Goal: Find specific page/section: Find specific page/section

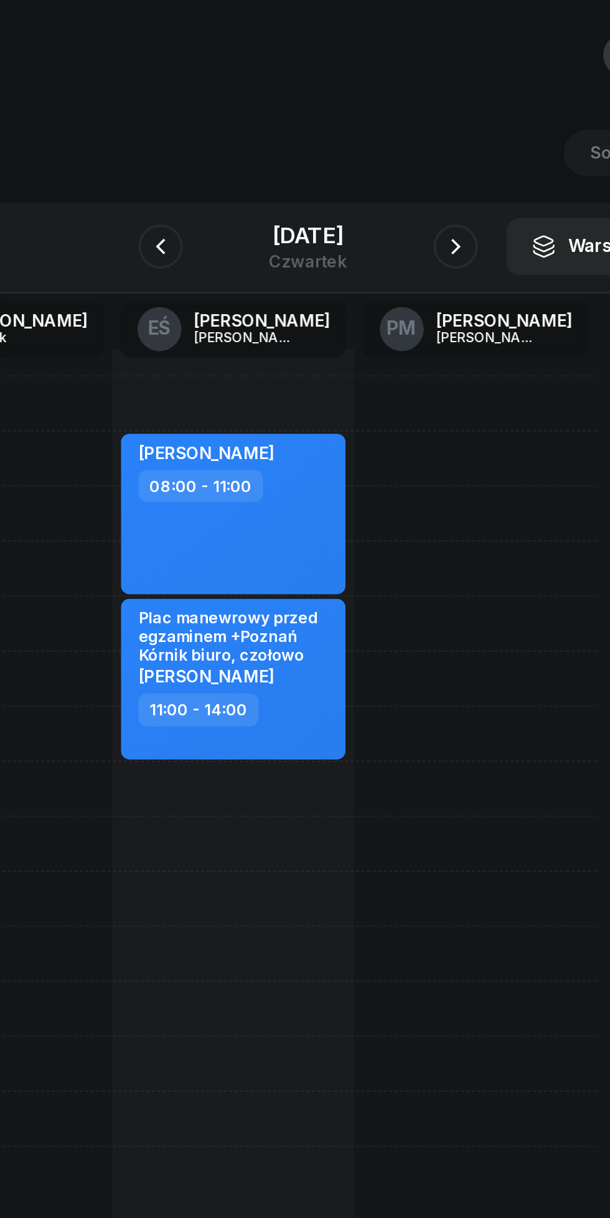
click at [283, 142] on div "[DATE]" at bounding box center [305, 140] width 44 height 26
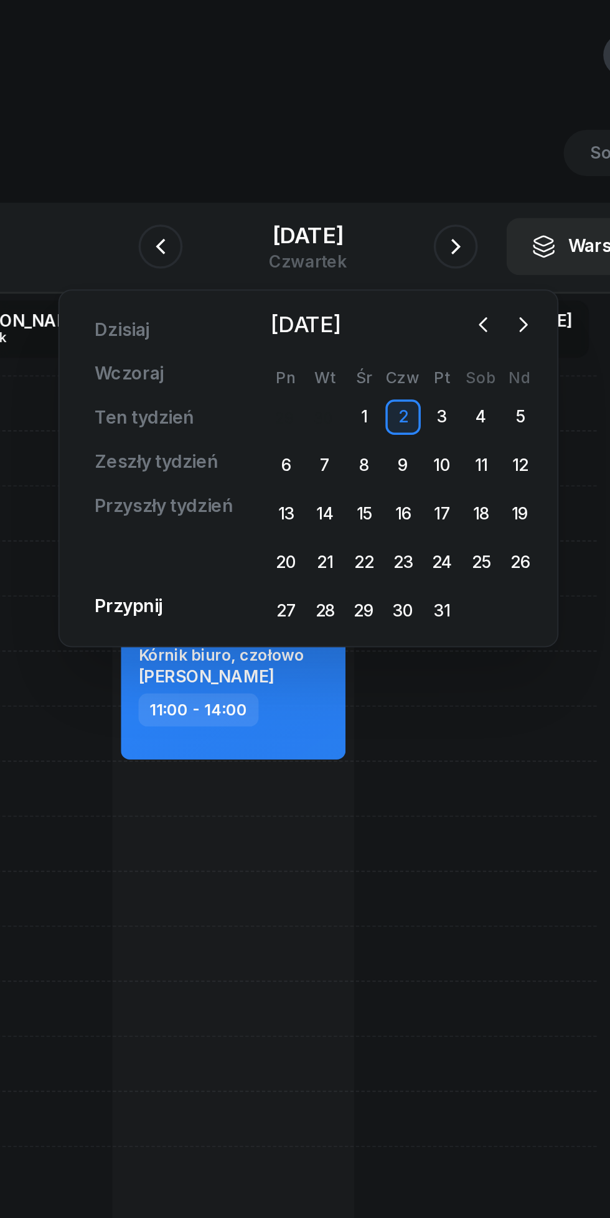
click at [399, 187] on icon "button" at bounding box center [404, 183] width 12 height 12
click at [329, 191] on span "[DATE]" at bounding box center [304, 184] width 50 height 20
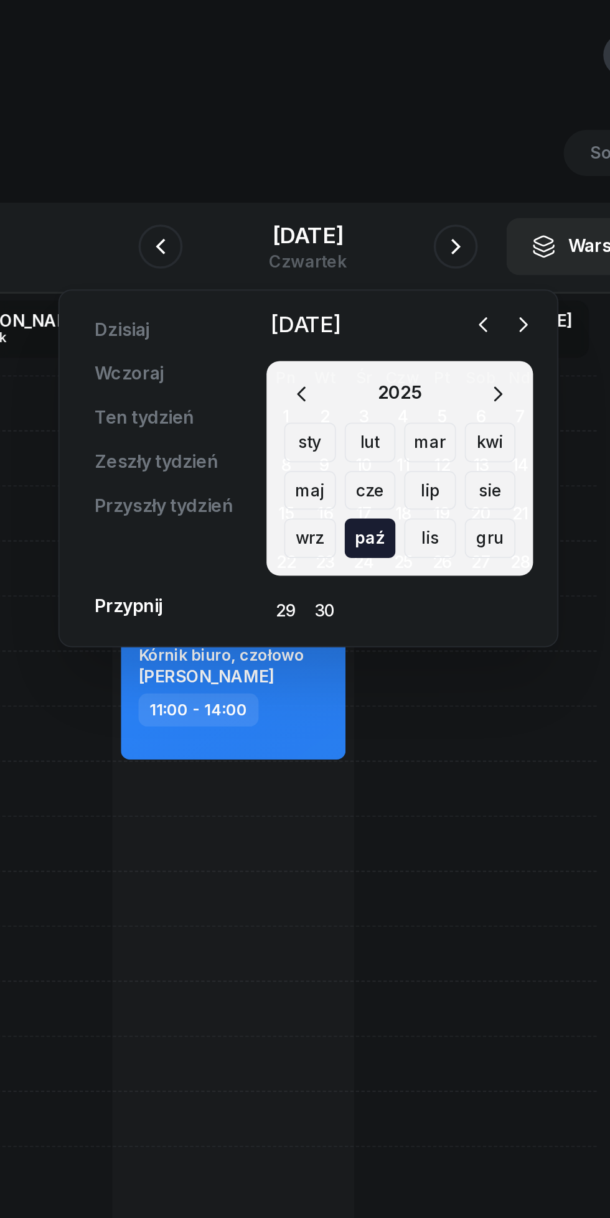
click at [403, 184] on icon "button" at bounding box center [404, 183] width 12 height 12
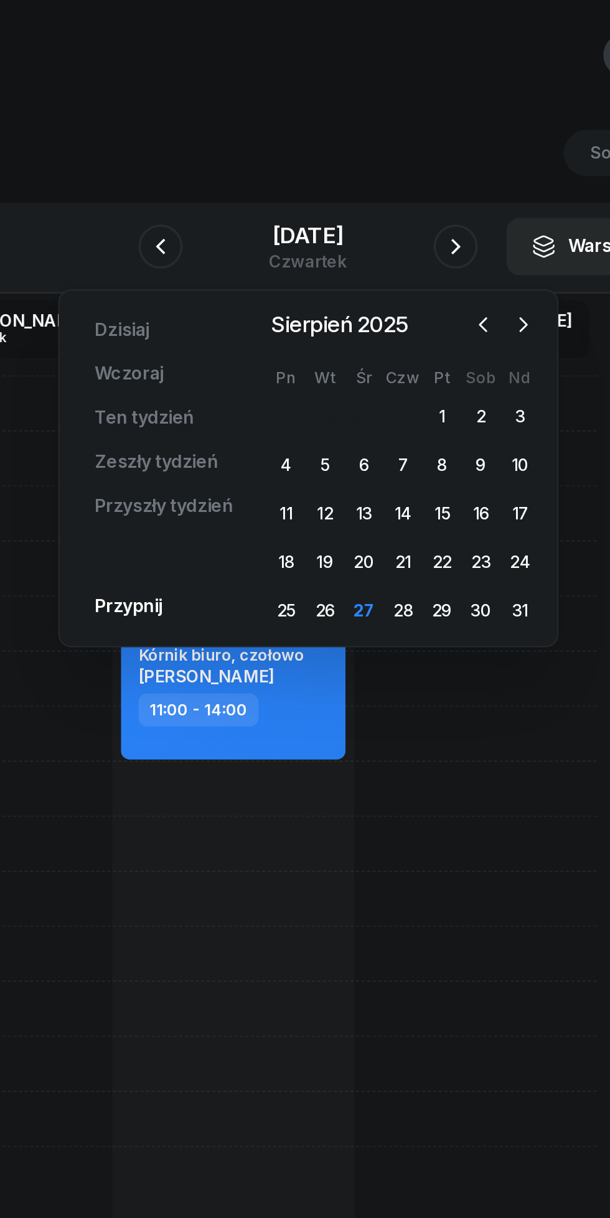
click at [354, 346] on div "28" at bounding box center [358, 345] width 20 height 20
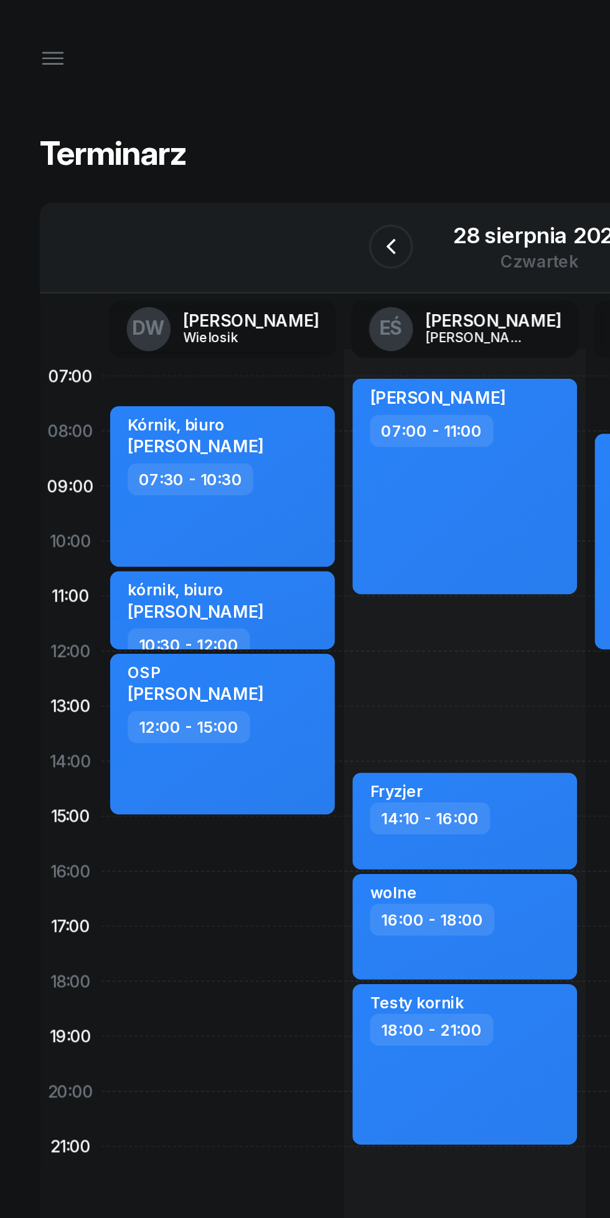
click at [149, 335] on div "kórnik, biuro" at bounding box center [110, 333] width 77 height 11
select select "10"
select select "30"
select select "12"
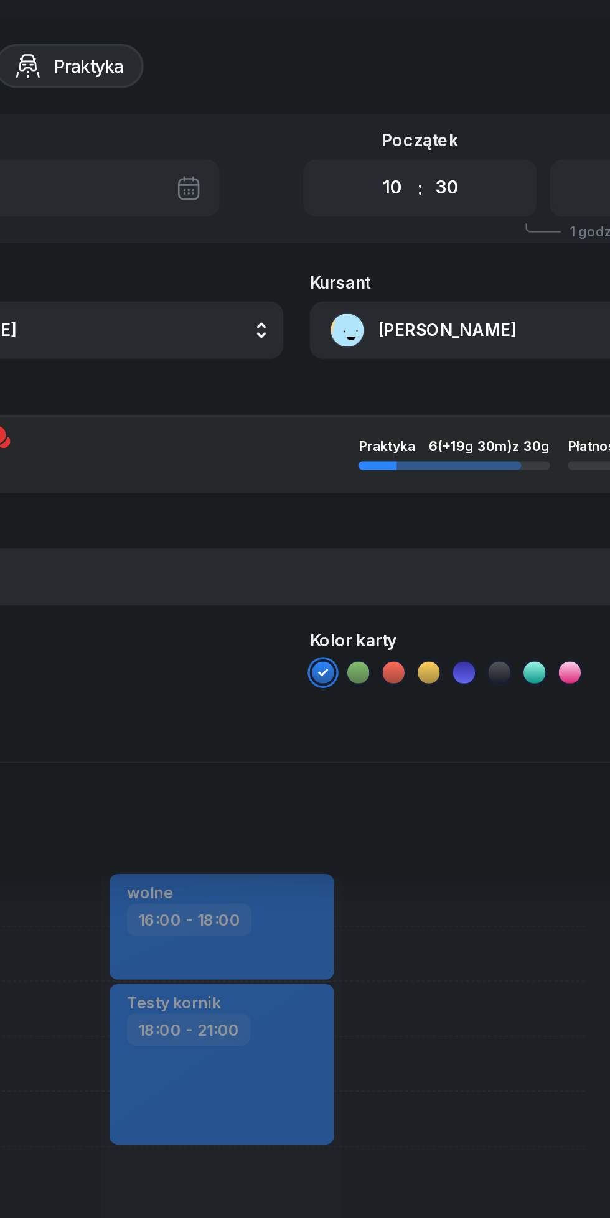
click at [382, 180] on button "[PERSON_NAME]" at bounding box center [446, 186] width 268 height 32
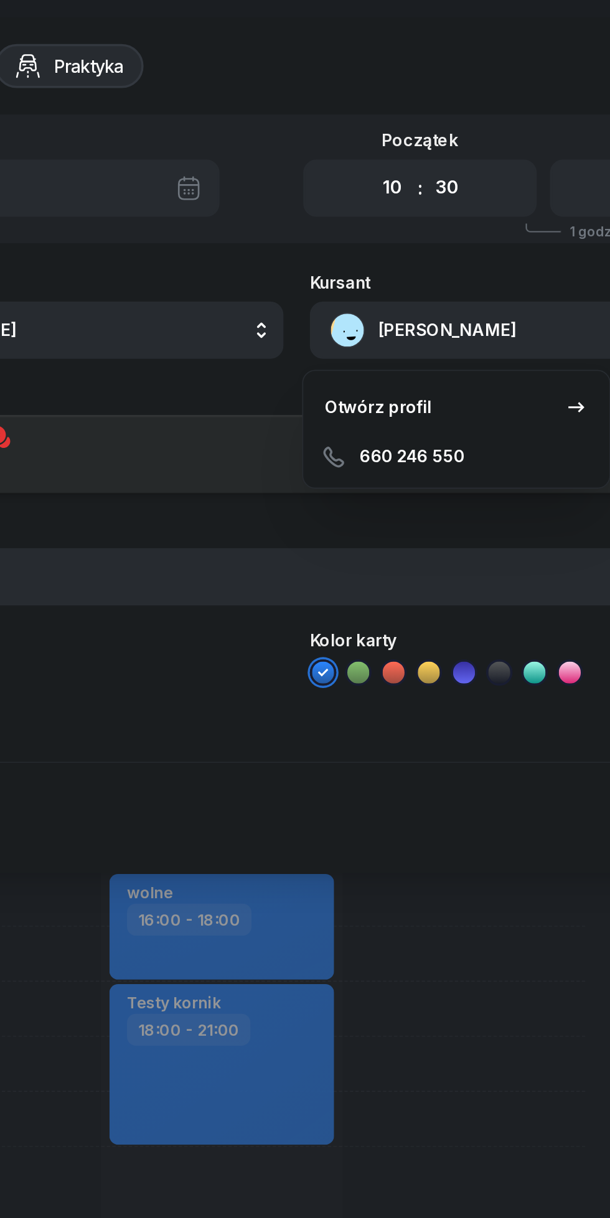
click at [352, 235] on div "Otwórz profil" at bounding box center [351, 230] width 60 height 16
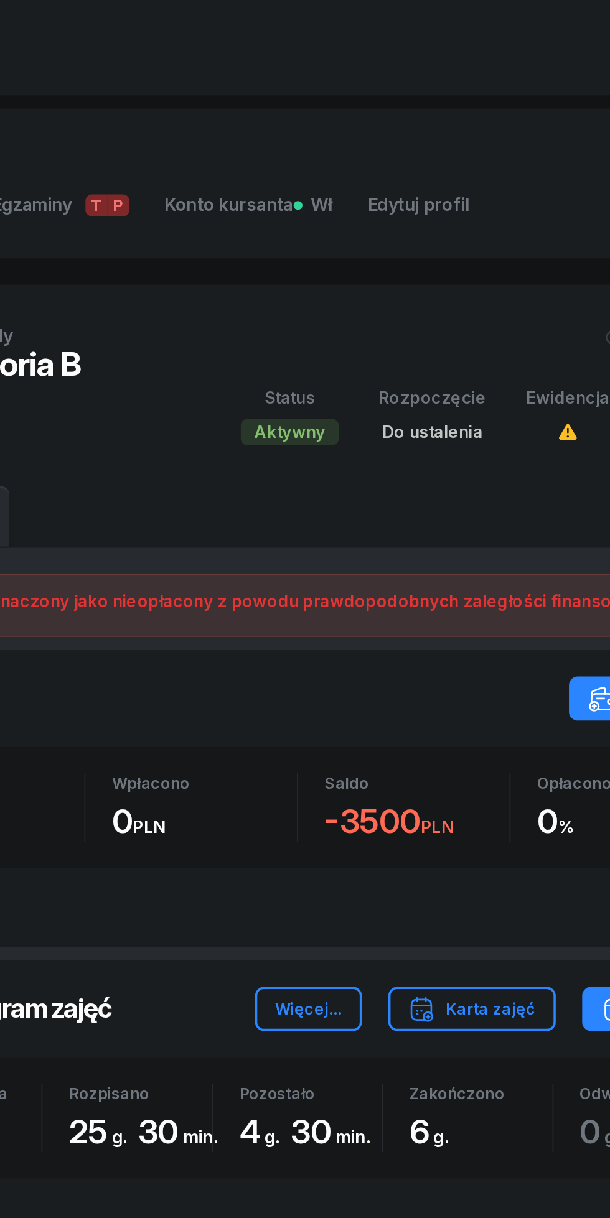
scroll to position [467, 0]
